Goal: Task Accomplishment & Management: Manage account settings

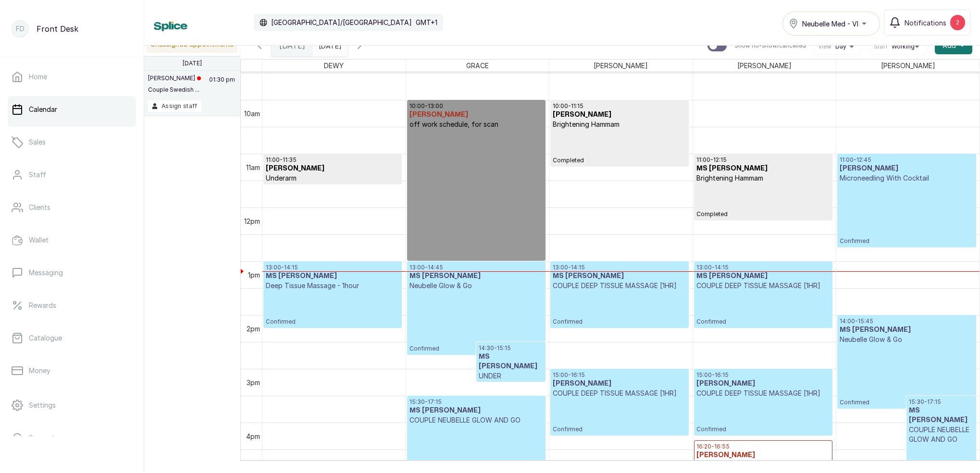
scroll to position [529, 0]
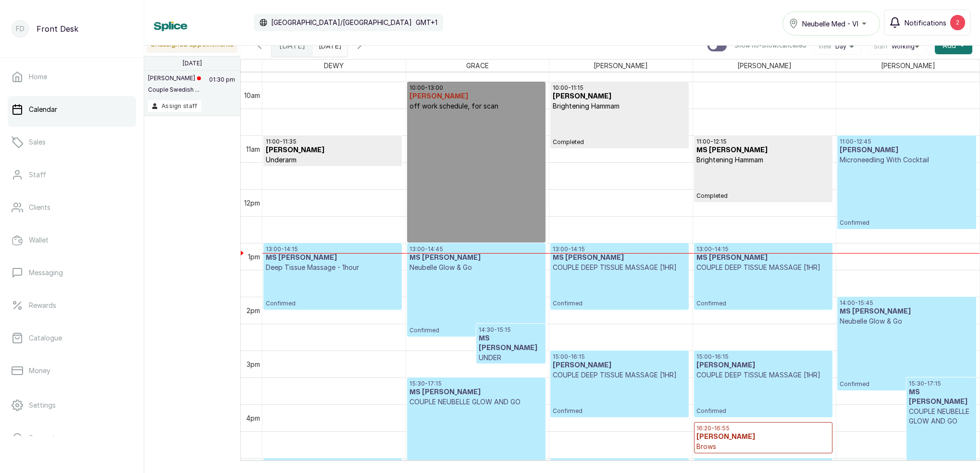
click at [931, 21] on span "Notifications" at bounding box center [926, 23] width 42 height 10
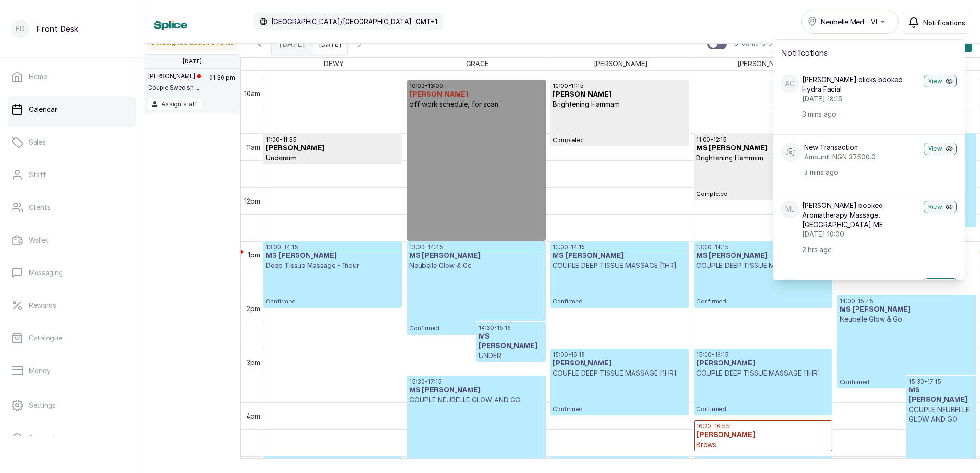
scroll to position [0, 0]
type input "dd/MM/yyyy"
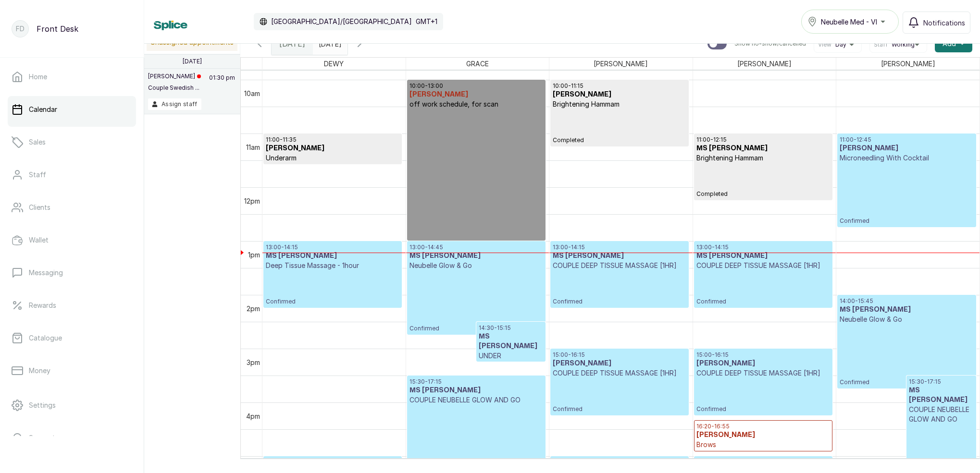
click at [329, 47] on input "dd/MM/yyyy" at bounding box center [320, 41] width 15 height 16
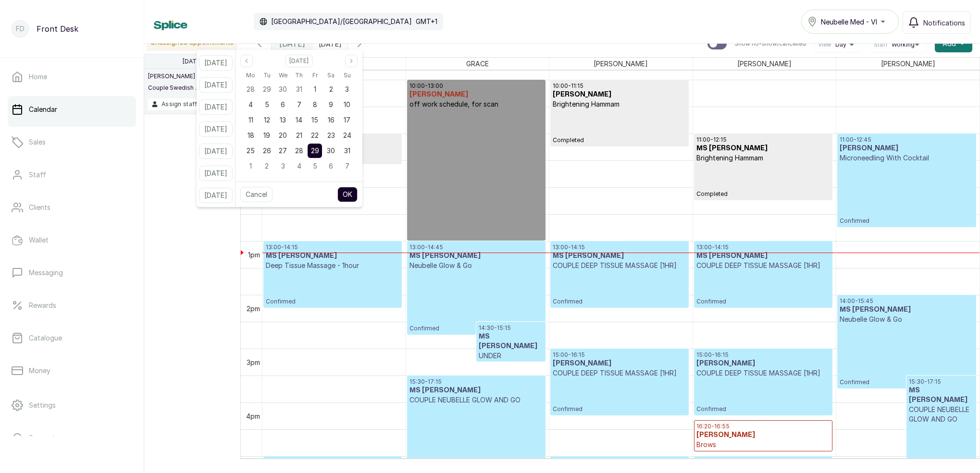
drag, startPoint x: 310, startPoint y: 147, endPoint x: 324, endPoint y: 149, distance: 13.8
click at [303, 147] on span "28" at bounding box center [299, 151] width 8 height 8
click at [319, 149] on span "29" at bounding box center [315, 151] width 8 height 8
click at [358, 195] on button "OK" at bounding box center [347, 194] width 20 height 15
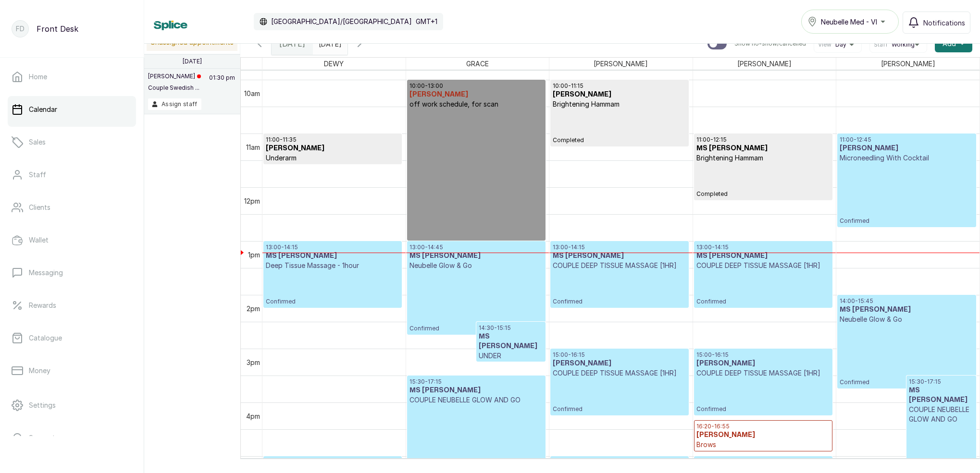
type input "[DATE]"
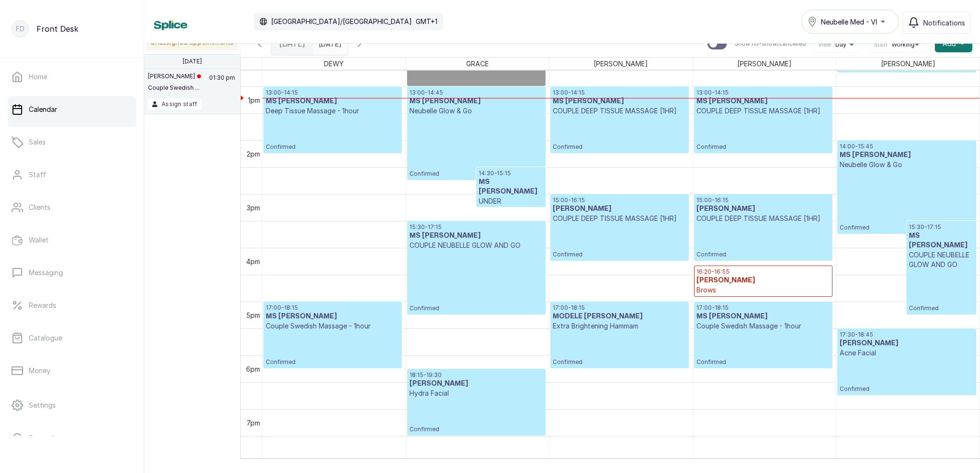
click at [460, 401] on div "18:15 - 19:30 [PERSON_NAME] Hydra Facial Confirmed" at bounding box center [477, 403] width 134 height 62
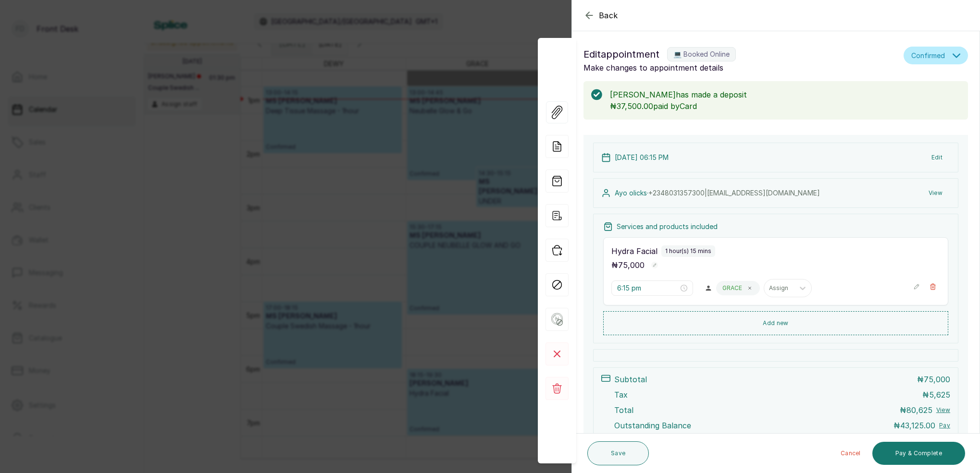
click at [498, 25] on div "Back Appointment Details Edit appointment 💻 Booked Online Make changes to appoi…" at bounding box center [490, 236] width 980 height 473
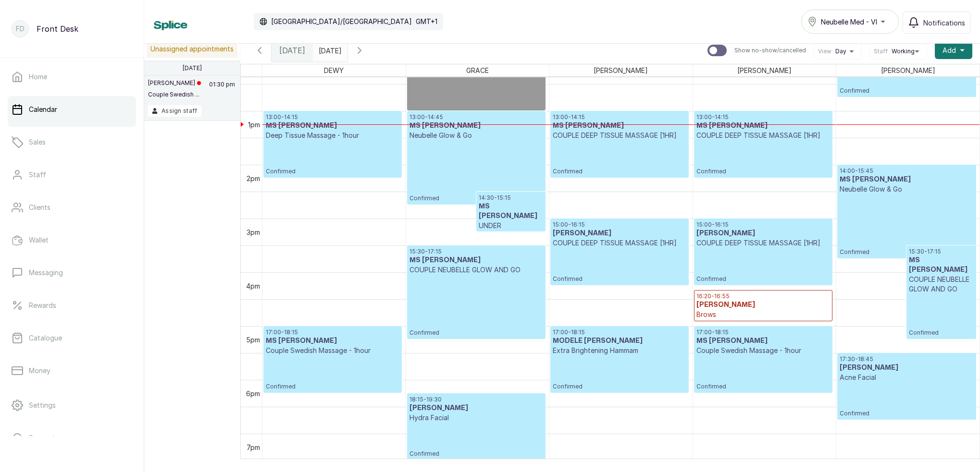
scroll to position [666, 0]
click at [481, 433] on div "18:15 - 19:30 [PERSON_NAME] Hydra Facial Confirmed" at bounding box center [477, 428] width 134 height 62
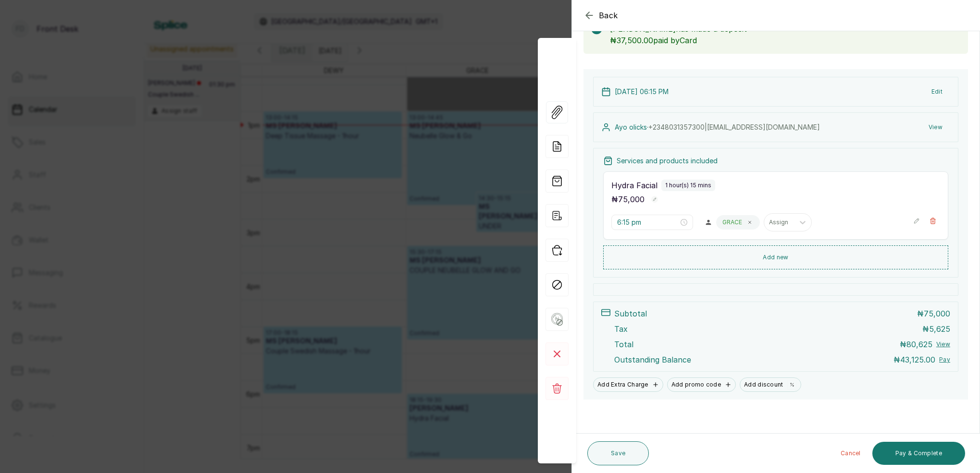
scroll to position [66, 0]
click at [505, 25] on div "Back Appointment Details Edit appointment 💻 Booked Online Make changes to appoi…" at bounding box center [490, 236] width 980 height 473
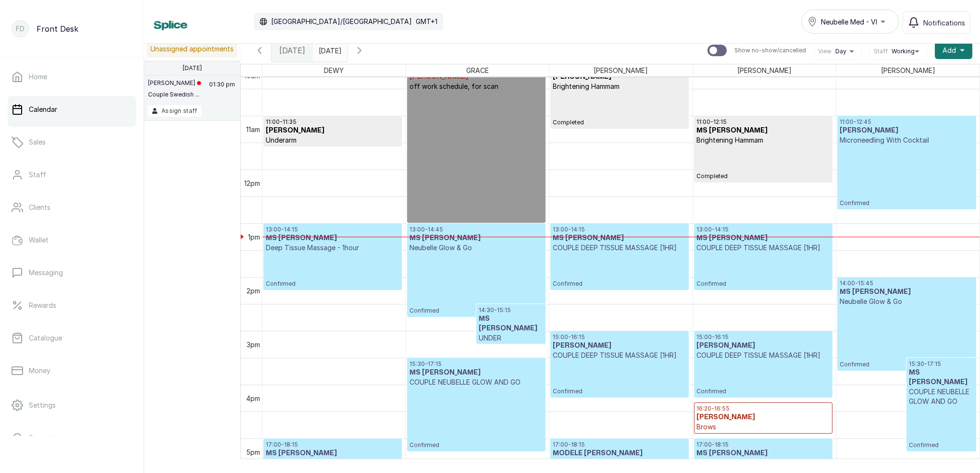
scroll to position [554, 0]
click at [885, 184] on div "11:00 - 12:45 [PERSON_NAME] Microneedling With Cocktail Confirmed" at bounding box center [907, 162] width 134 height 89
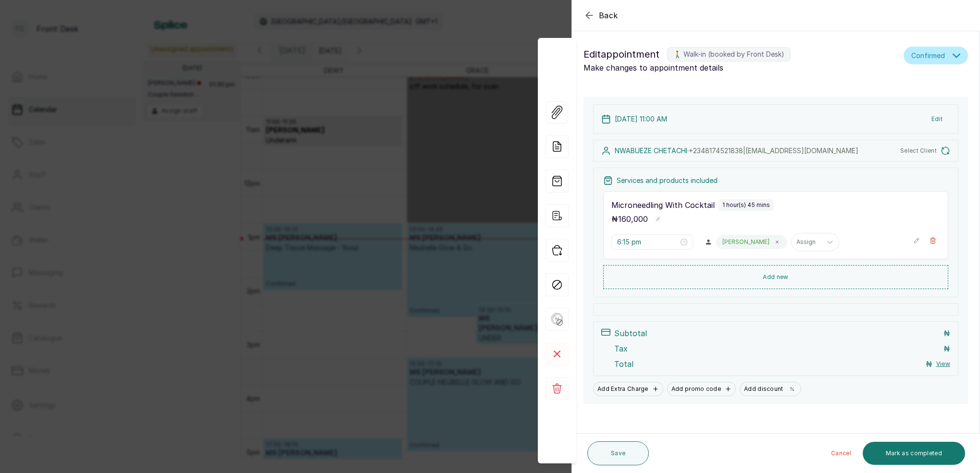
type input "11:00 am"
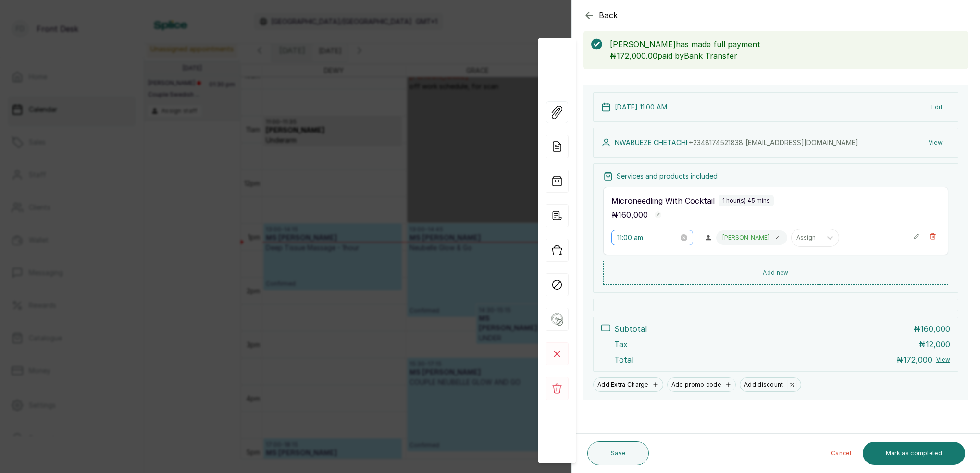
scroll to position [50, 0]
click at [784, 273] on button "Add new" at bounding box center [775, 273] width 345 height 23
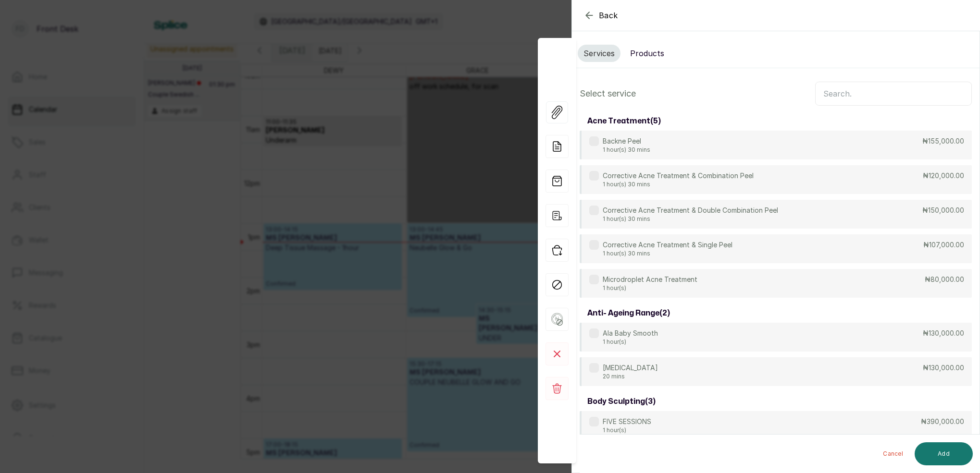
scroll to position [0, 0]
click at [652, 52] on button "Products" at bounding box center [647, 53] width 46 height 17
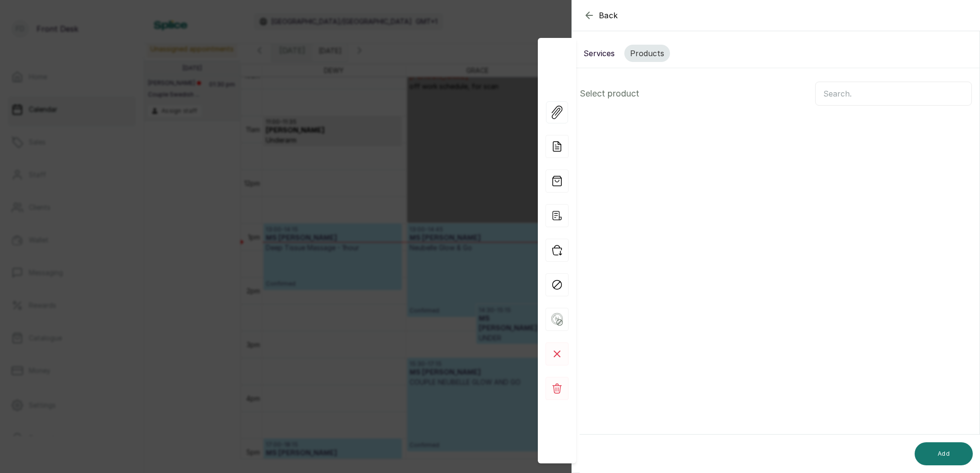
click at [838, 96] on input "text" at bounding box center [893, 94] width 157 height 24
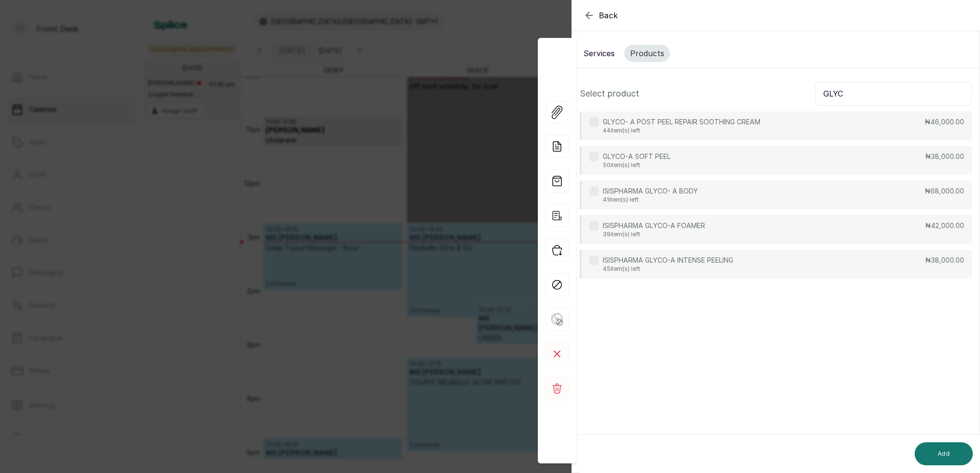
type input "GLYC"
click at [678, 191] on p "ISISPHARMA GLYCO- A BODY" at bounding box center [650, 191] width 95 height 10
click at [954, 447] on button "Add" at bounding box center [944, 454] width 58 height 23
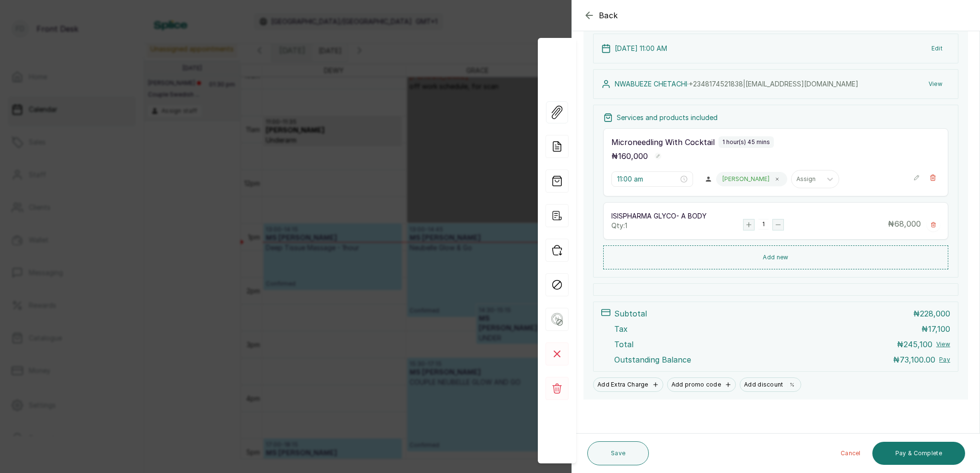
scroll to position [109, 0]
drag, startPoint x: 933, startPoint y: 227, endPoint x: 953, endPoint y: 236, distance: 22.0
click at [933, 227] on icon "button" at bounding box center [933, 225] width 4 height 5
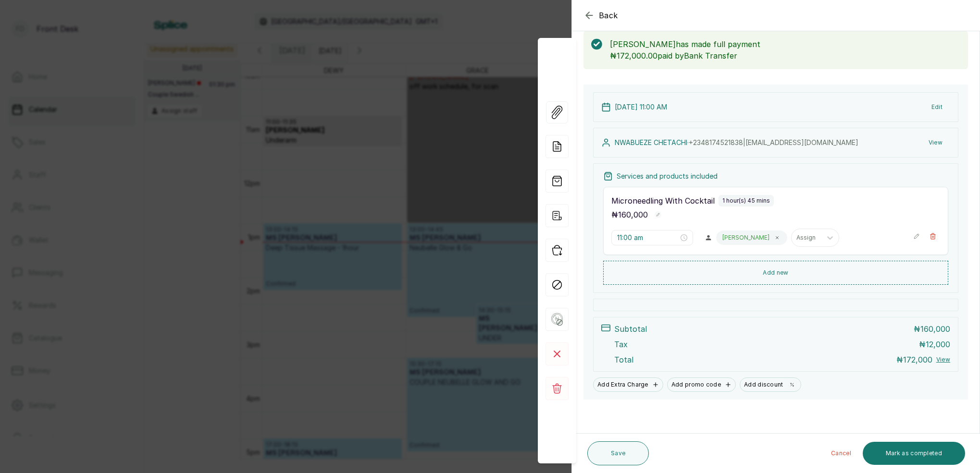
scroll to position [50, 0]
click at [486, 29] on div "Back Appointment Details Edit appointment 🚶 Walk-in (booked by Front Desk) Make…" at bounding box center [490, 236] width 980 height 473
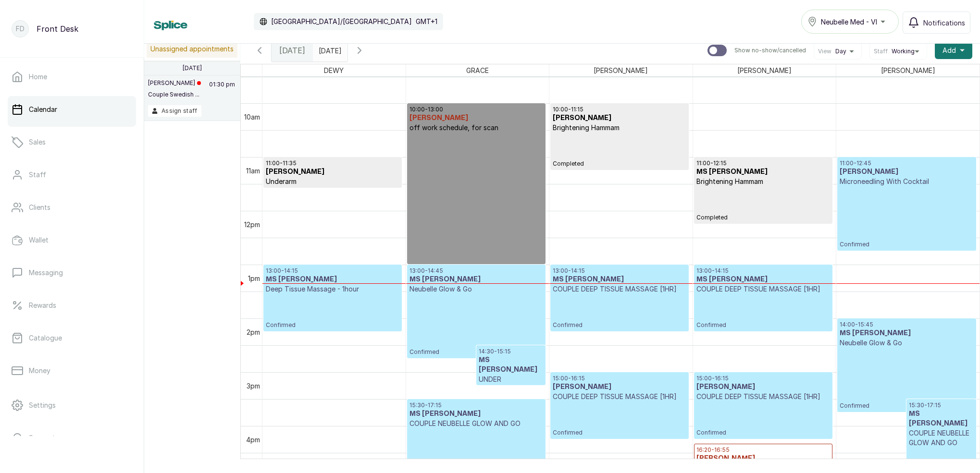
scroll to position [512, 0]
click at [907, 195] on div "11:00 - 12:45 [PERSON_NAME] Microneedling With Cocktail Confirmed" at bounding box center [907, 204] width 134 height 89
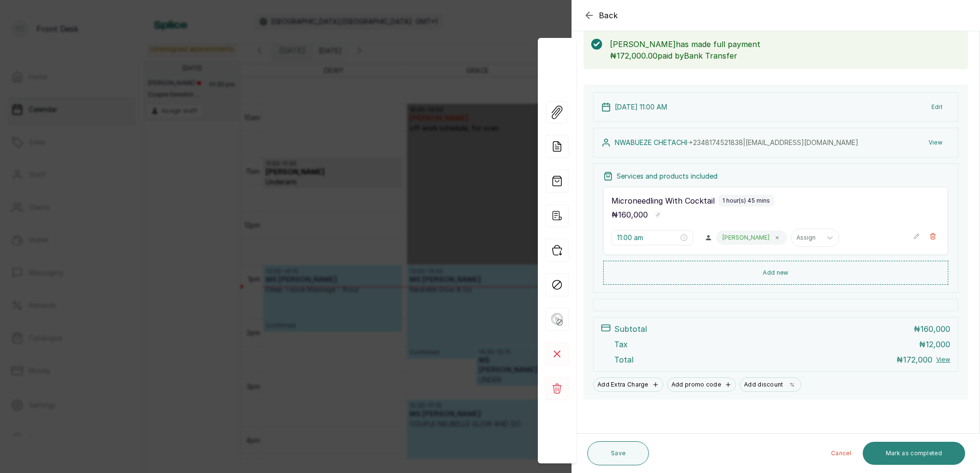
scroll to position [50, 0]
click at [915, 456] on button "Mark as completed" at bounding box center [914, 453] width 102 height 23
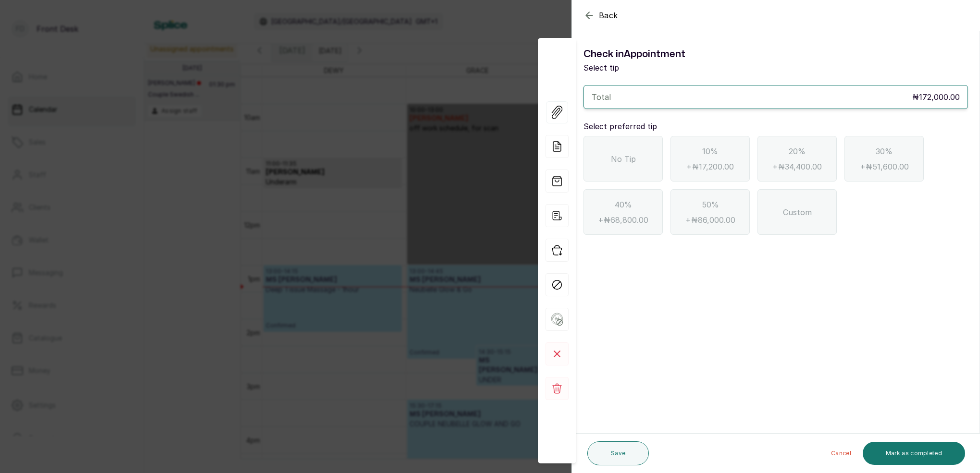
drag, startPoint x: 621, startPoint y: 154, endPoint x: 667, endPoint y: 215, distance: 75.9
click at [622, 154] on span "No Tip" at bounding box center [623, 159] width 25 height 12
click at [889, 453] on button "Mark as completed" at bounding box center [914, 453] width 102 height 23
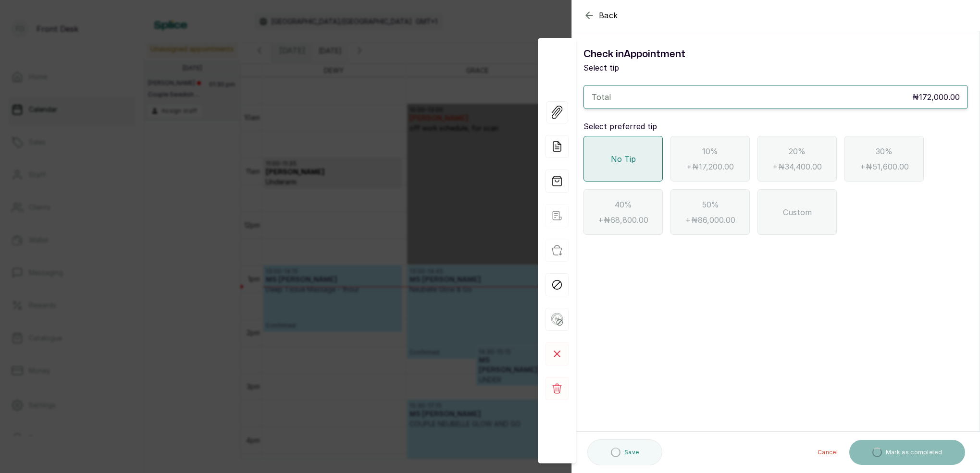
click at [443, 71] on div "Back Appointment Details Check in Appointment Select tip Total ₦172,000.00 Sele…" at bounding box center [490, 236] width 980 height 473
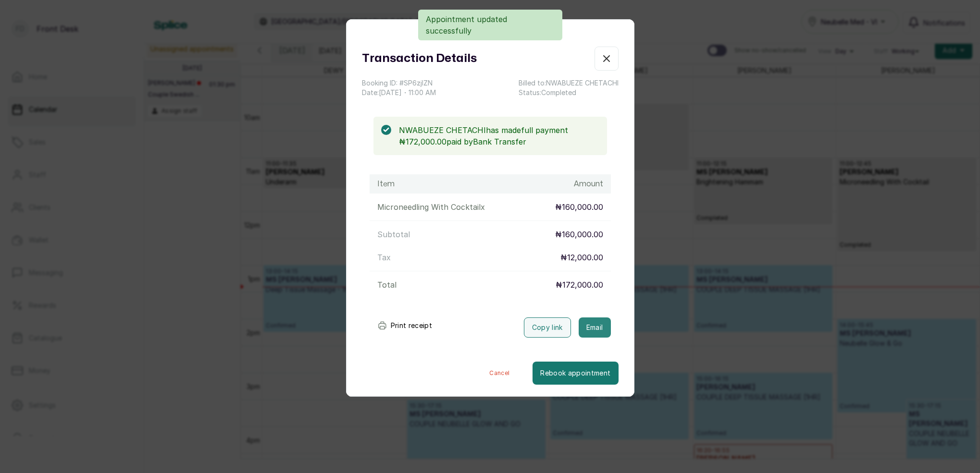
click at [600, 326] on button "Email" at bounding box center [595, 328] width 32 height 20
click at [606, 57] on icon "button" at bounding box center [607, 59] width 12 height 12
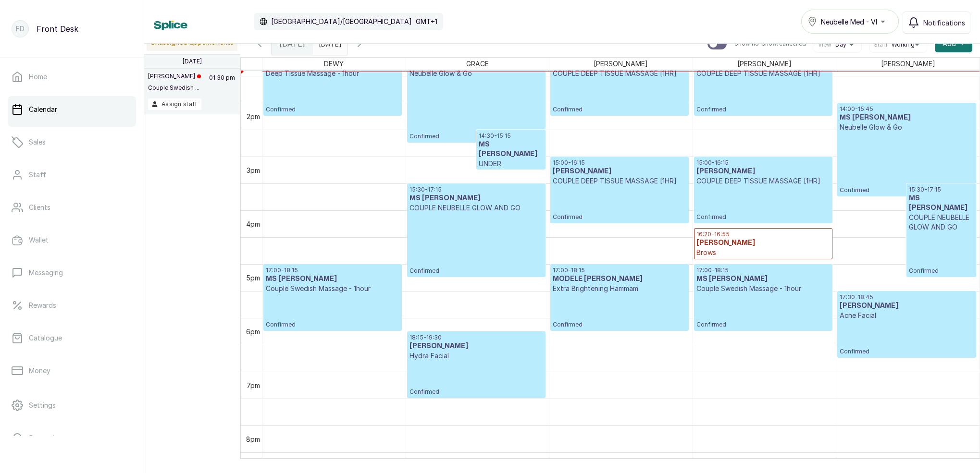
scroll to position [721, 0]
click at [365, 47] on icon "button" at bounding box center [360, 44] width 12 height 12
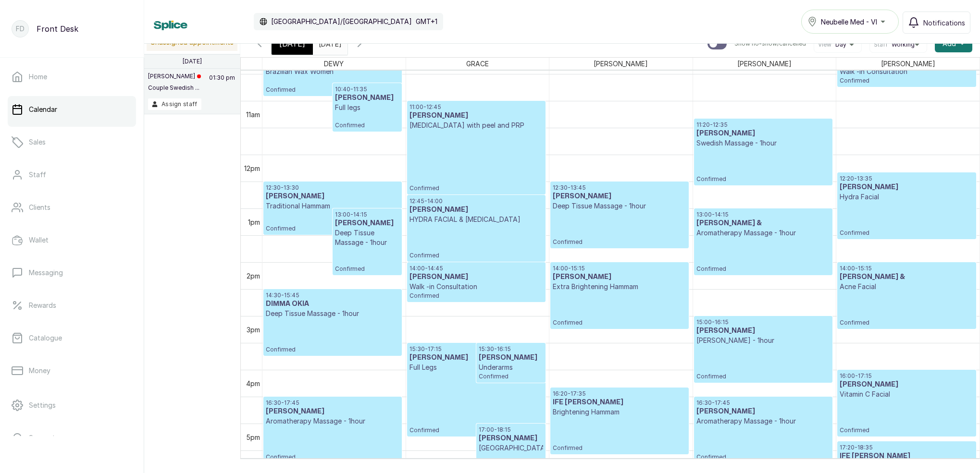
scroll to position [562, 0]
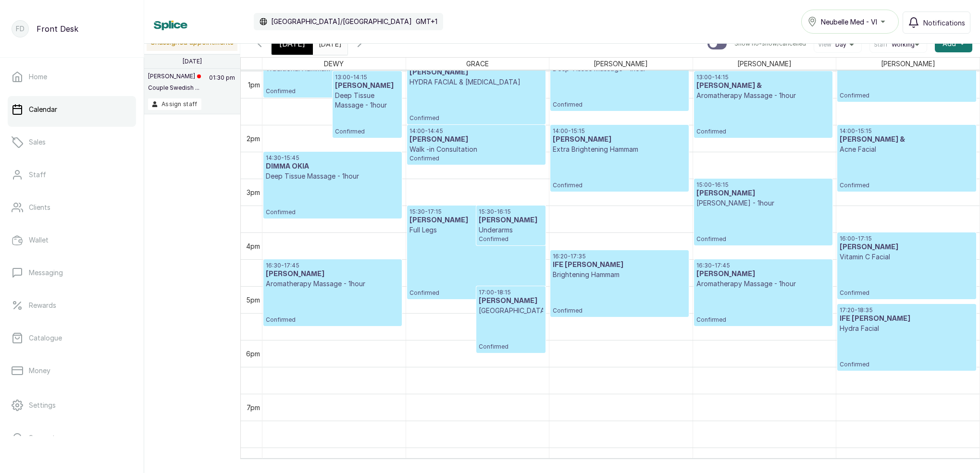
click at [365, 44] on icon "button" at bounding box center [360, 44] width 12 height 12
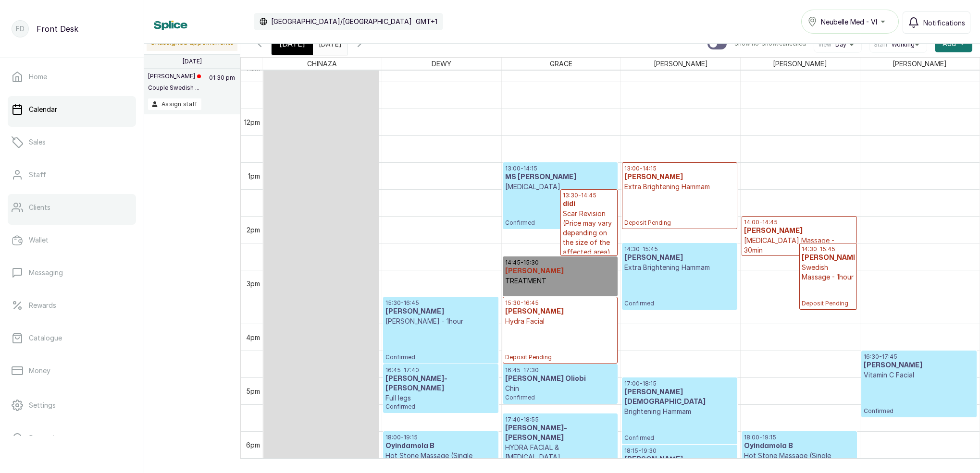
click at [73, 208] on link "Clients" at bounding box center [72, 207] width 128 height 27
